Goal: Task Accomplishment & Management: Complete application form

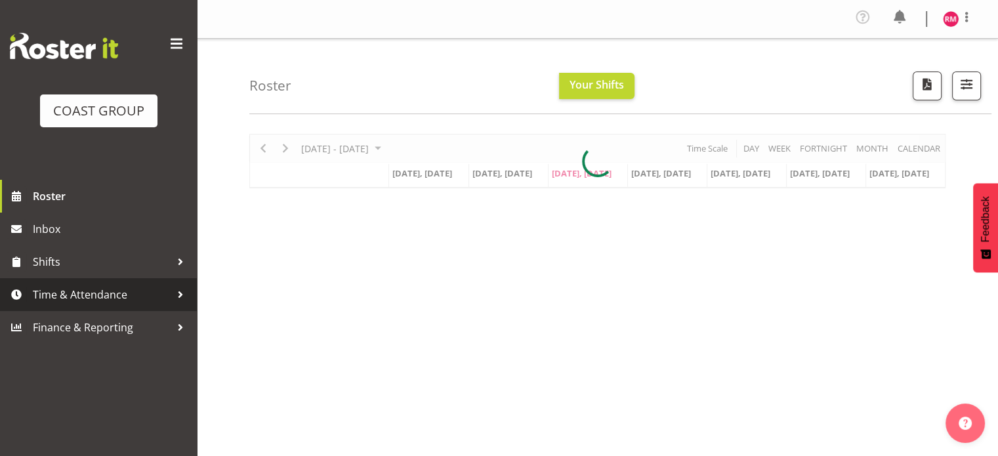
click at [120, 297] on span "Time & Attendance" at bounding box center [102, 295] width 138 height 20
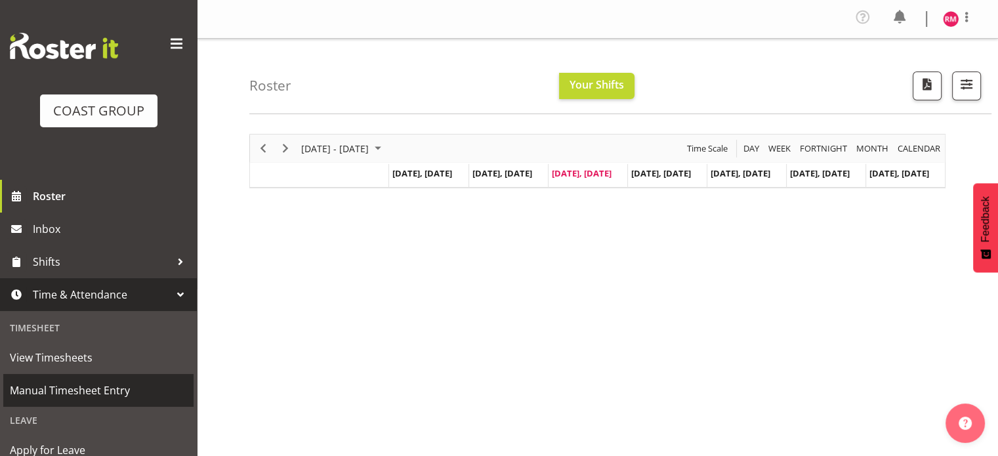
click at [98, 388] on span "Manual Timesheet Entry" at bounding box center [98, 391] width 177 height 20
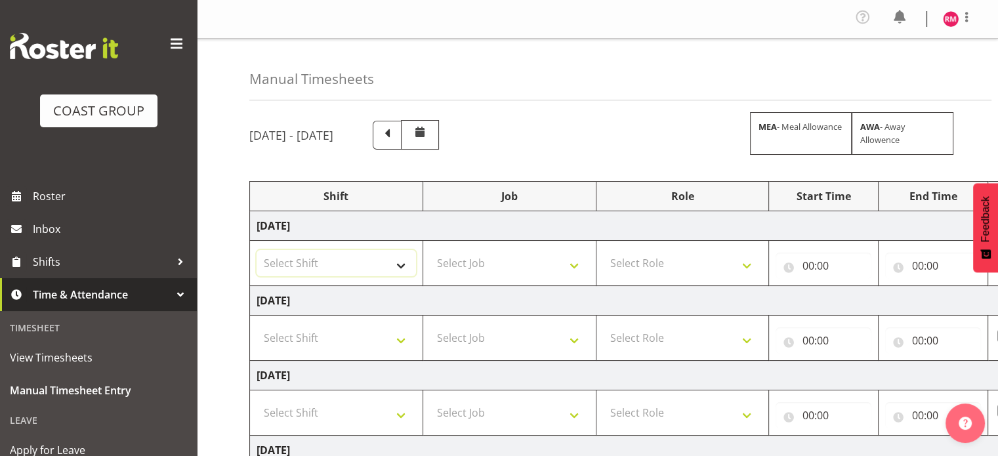
click at [331, 271] on select "Select Shift CHC SIGN ADMIN (LEAVE ALONE, DONT MAKE INACTIVE) DW CHC ARK WORK D…" at bounding box center [336, 263] width 159 height 26
select select "62215"
click at [257, 250] on select "Select Shift CHC SIGN ADMIN (LEAVE ALONE, DONT MAKE INACTIVE) DW CHC ARK WORK D…" at bounding box center [336, 263] width 159 height 26
click at [520, 261] on select "Select Job 1 Carlton Events 1 [PERSON_NAME][GEOGRAPHIC_DATA] 1 [PERSON_NAME][GE…" at bounding box center [509, 263] width 159 height 26
select select "9476"
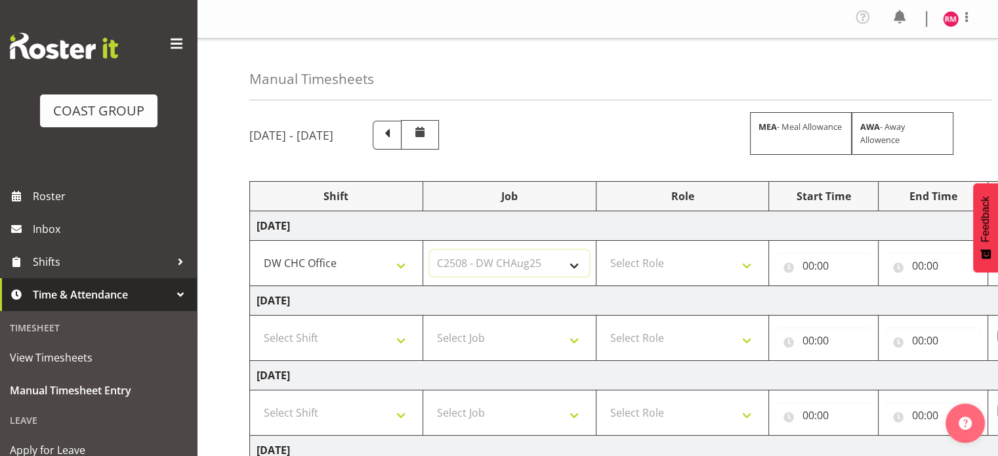
click at [430, 250] on select "Select Job 1 Carlton Events 1 [PERSON_NAME][GEOGRAPHIC_DATA] 1 [PERSON_NAME][GE…" at bounding box center [509, 263] width 159 height 26
click at [683, 272] on select "Select Role INSTALLER DW" at bounding box center [682, 263] width 159 height 26
select select "219"
click at [603, 250] on select "Select Role INSTALLER DW" at bounding box center [682, 263] width 159 height 26
click at [829, 268] on input "00:00" at bounding box center [824, 266] width 96 height 26
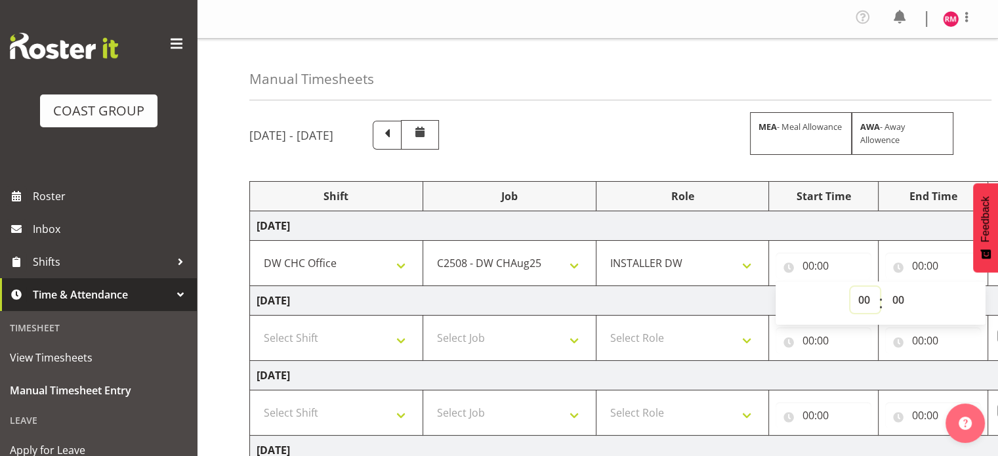
click at [865, 302] on select "00 01 02 03 04 05 06 07 08 09 10 11 12 13 14 15 16 17 18 19 20 21 22 23" at bounding box center [866, 300] width 30 height 26
select select "8"
click at [851, 287] on select "00 01 02 03 04 05 06 07 08 09 10 11 12 13 14 15 16 17 18 19 20 21 22 23" at bounding box center [866, 300] width 30 height 26
type input "08:00"
click at [899, 299] on select "00 01 02 03 04 05 06 07 08 09 10 11 12 13 14 15 16 17 18 19 20 21 22 23 24 25 2…" at bounding box center [900, 300] width 30 height 26
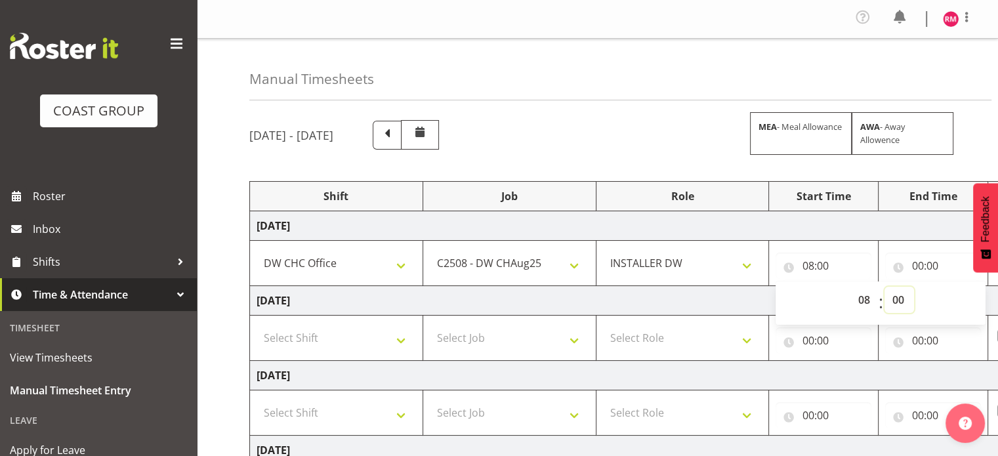
select select "30"
click at [885, 287] on select "00 01 02 03 04 05 06 07 08 09 10 11 12 13 14 15 16 17 18 19 20 21 22 23 24 25 2…" at bounding box center [900, 300] width 30 height 26
type input "08:30"
click at [647, 164] on div "[DATE] - [DATE] MEA - Meal Allowance AWA - Away Allowence Shift Job Role Start …" at bounding box center [623, 459] width 749 height 698
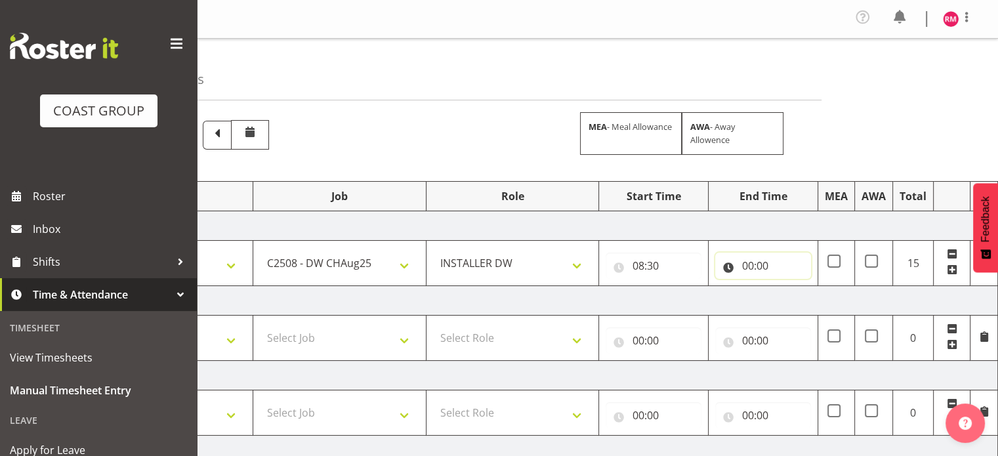
drag, startPoint x: 748, startPoint y: 257, endPoint x: 754, endPoint y: 263, distance: 8.8
click at [749, 257] on input "00:00" at bounding box center [763, 266] width 96 height 26
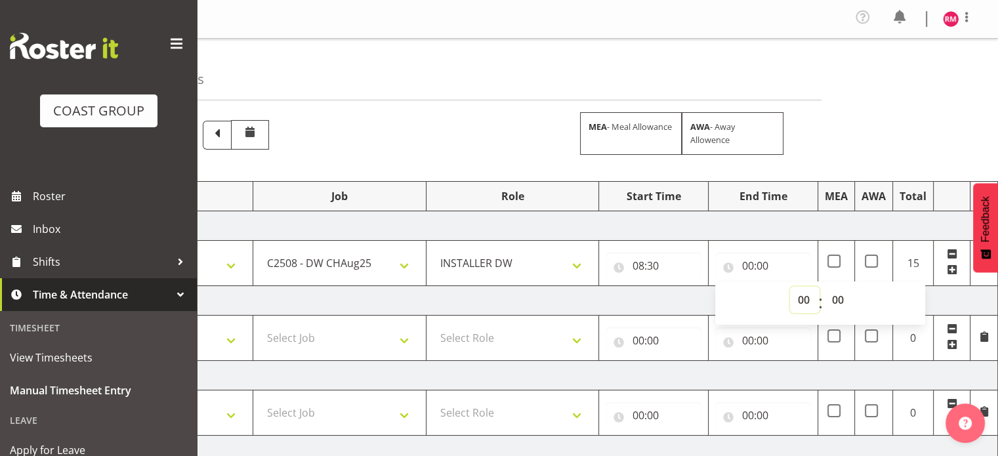
click at [813, 305] on select "00 01 02 03 04 05 06 07 08 09 10 11 12 13 14 15 16 17 18 19 20 21 22 23" at bounding box center [805, 300] width 30 height 26
select select "18"
click at [790, 287] on select "00 01 02 03 04 05 06 07 08 09 10 11 12 13 14 15 16 17 18 19 20 21 22 23" at bounding box center [805, 300] width 30 height 26
type input "18:00"
click at [840, 299] on select "00 01 02 03 04 05 06 07 08 09 10 11 12 13 14 15 16 17 18 19 20 21 22 23 24 25 2…" at bounding box center [839, 300] width 30 height 26
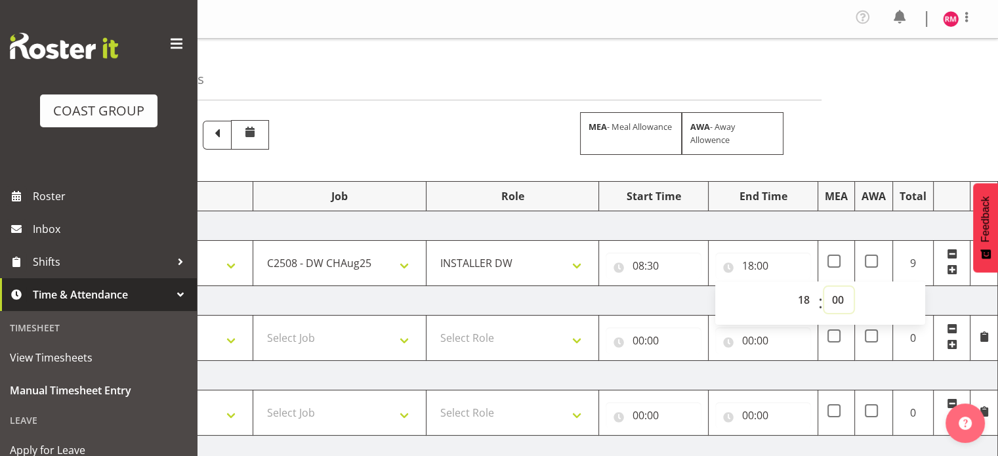
select select "30"
click at [824, 287] on select "00 01 02 03 04 05 06 07 08 09 10 11 12 13 14 15 16 17 18 19 20 21 22 23 24 25 2…" at bounding box center [839, 300] width 30 height 26
type input "18:30"
click at [915, 131] on div "Manual Timesheets [DATE] - [DATE] MEA - Meal Allowance AWA - Away Allowence Shi…" at bounding box center [597, 424] width 801 height 770
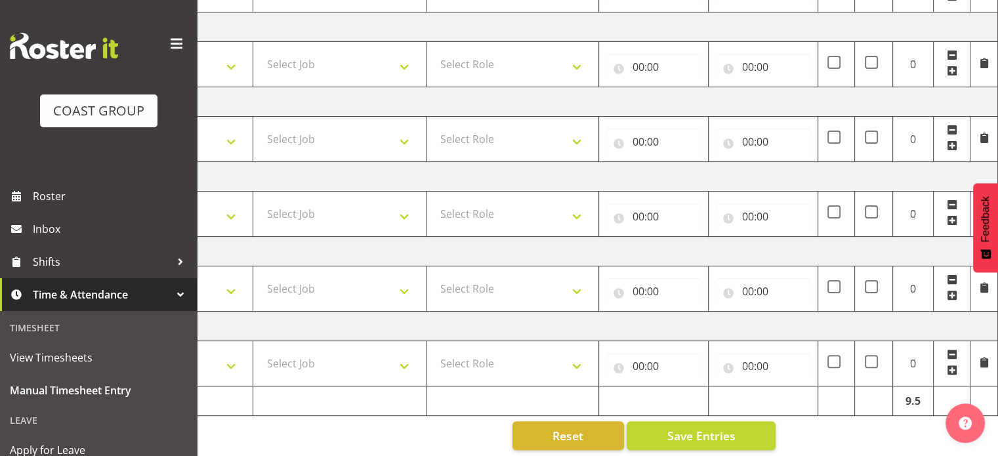
scroll to position [360, 0]
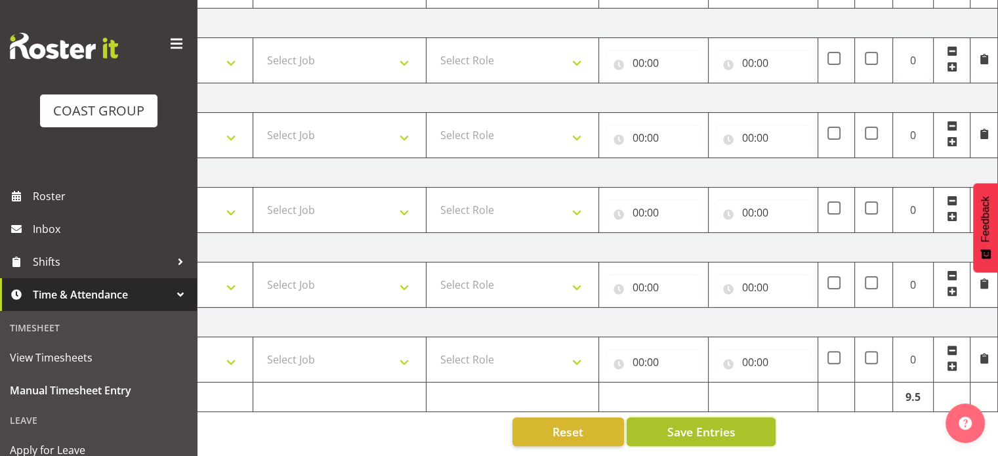
click at [670, 423] on span "Save Entries" at bounding box center [701, 431] width 68 height 17
